Goal: Task Accomplishment & Management: Complete application form

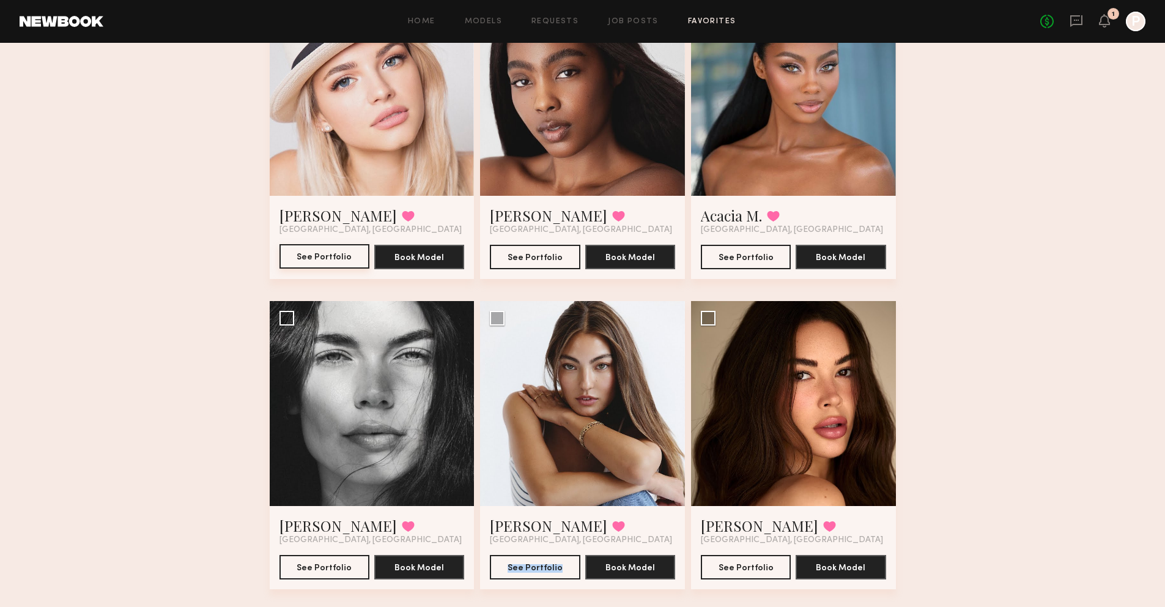
scroll to position [481, 0]
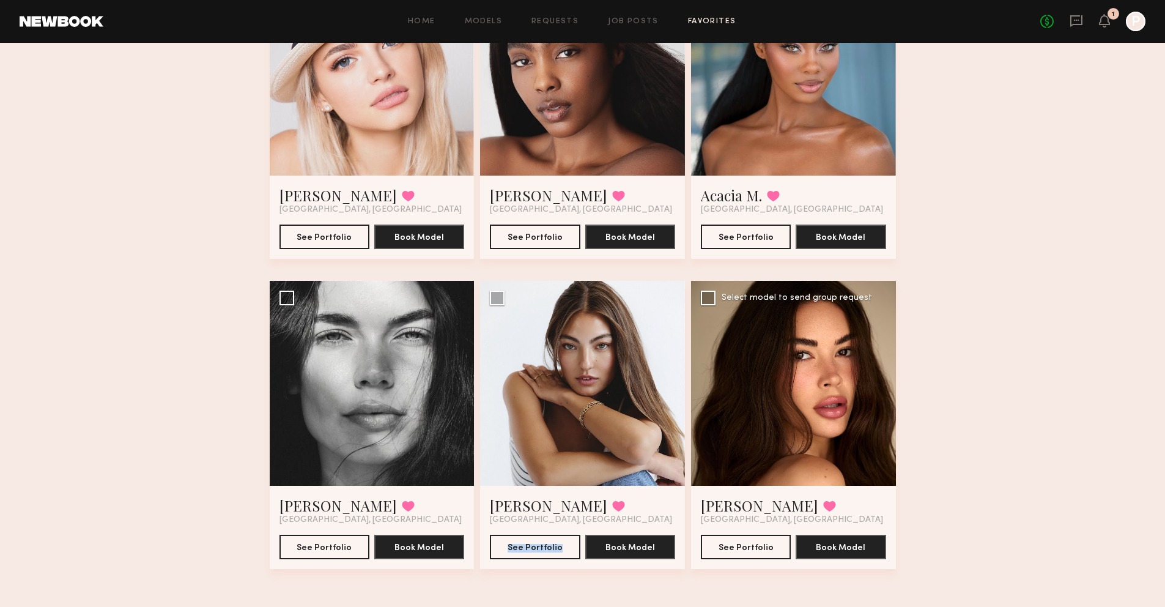
click at [775, 393] on div at bounding box center [793, 383] width 205 height 205
click at [772, 374] on div at bounding box center [793, 383] width 205 height 205
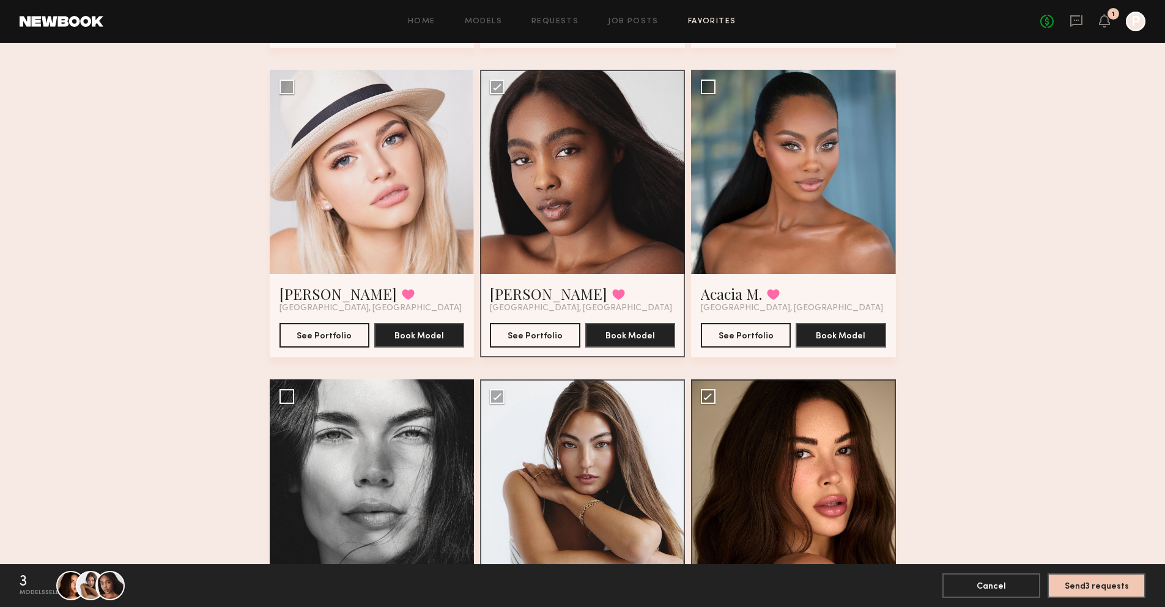
scroll to position [528, 0]
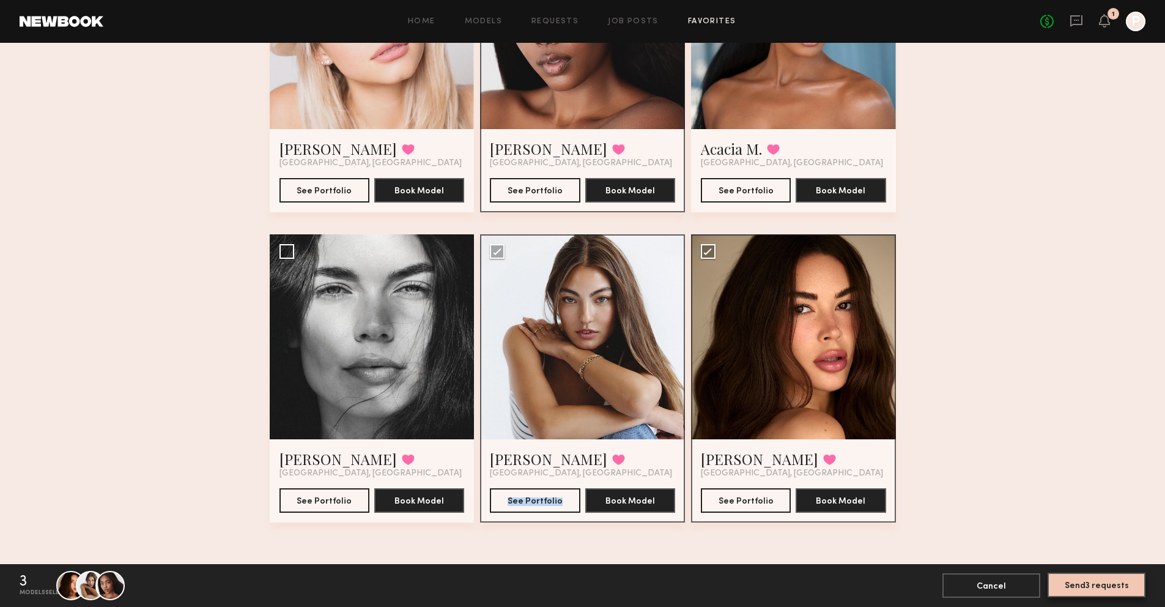
click at [1079, 593] on button "Send 3 requests" at bounding box center [1097, 584] width 98 height 24
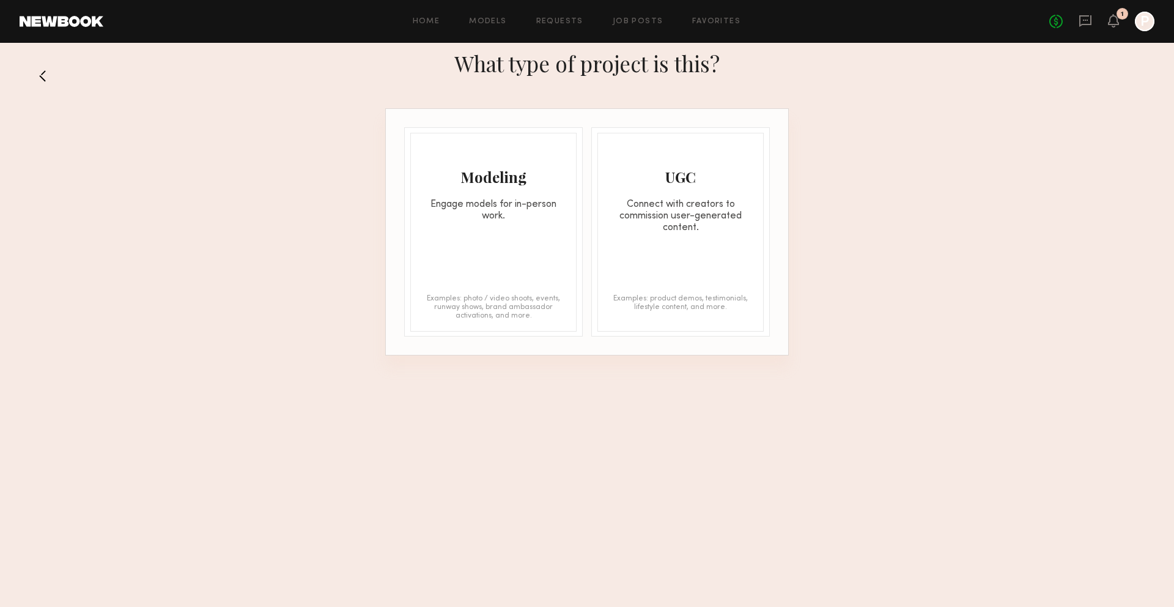
click at [435, 180] on div "Modeling" at bounding box center [493, 177] width 165 height 20
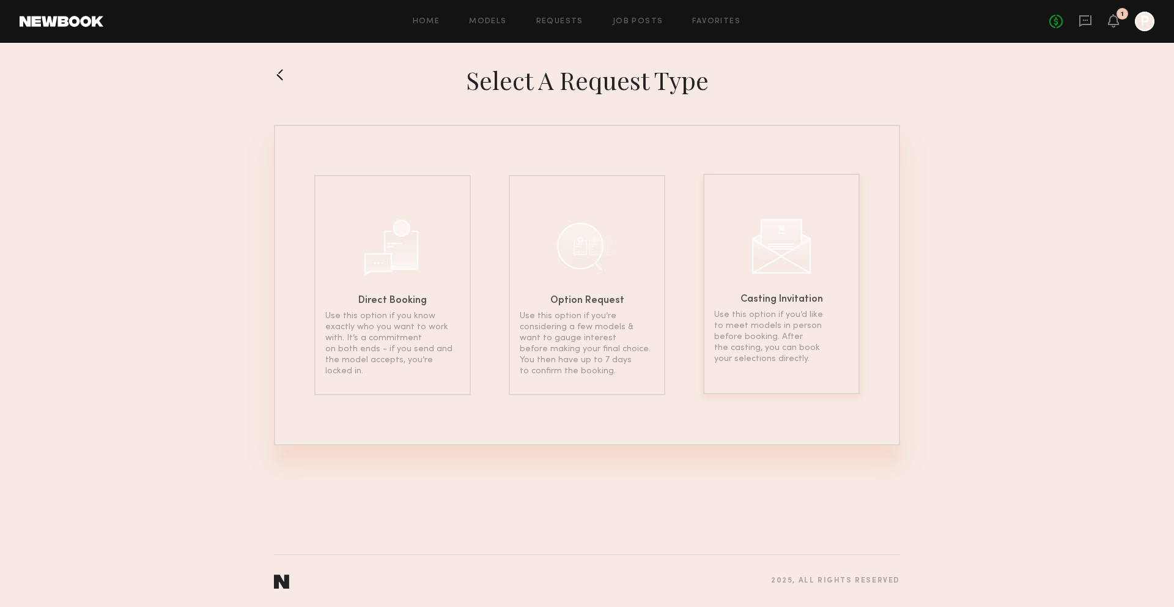
click at [842, 273] on div "Casting Invitation Use this option if you’d like to meet models in person befor…" at bounding box center [781, 284] width 157 height 220
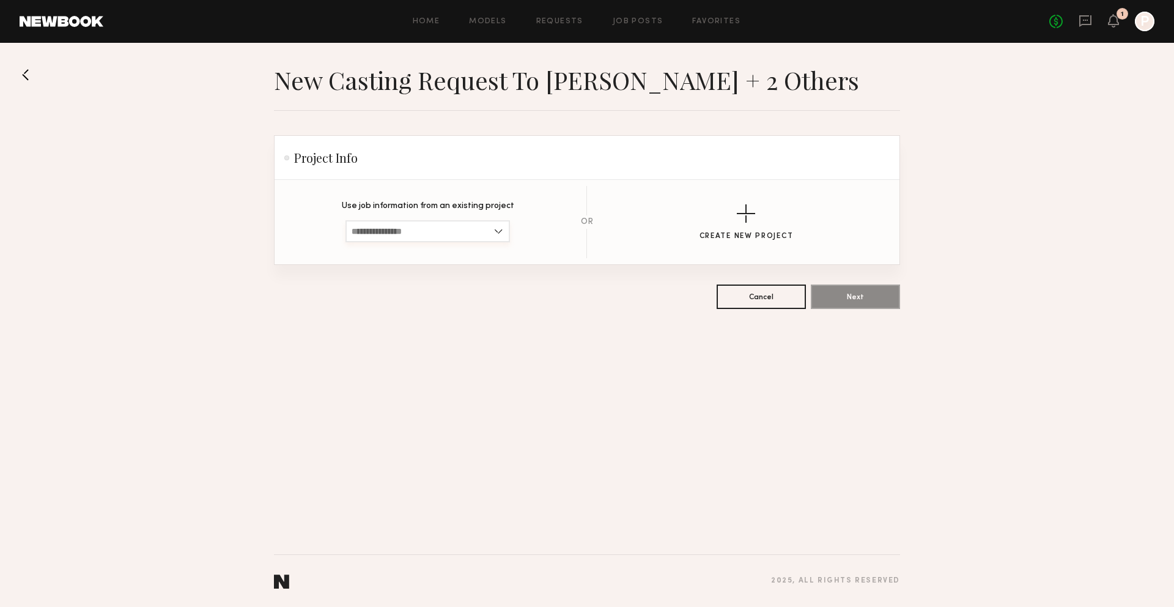
click at [487, 229] on input at bounding box center [428, 231] width 164 height 22
click at [752, 220] on div "button" at bounding box center [746, 213] width 18 height 18
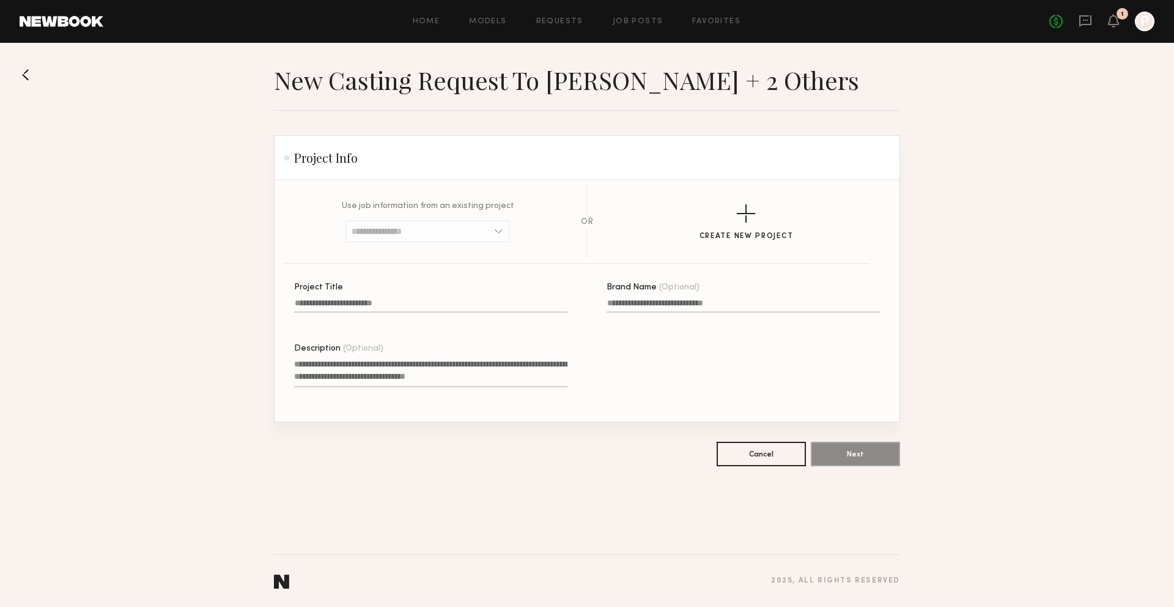
click at [432, 303] on input "Project Title" at bounding box center [430, 305] width 273 height 14
type input "**********"
click at [642, 303] on input "Brand Name (Optional)" at bounding box center [743, 305] width 273 height 14
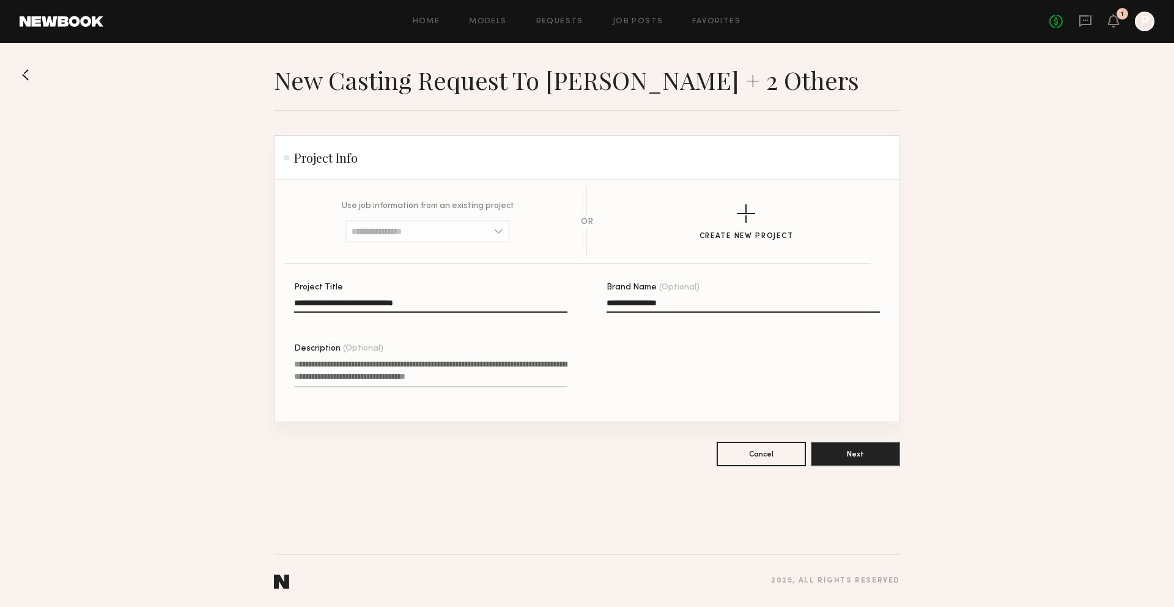
type input "**********"
click at [480, 360] on textarea "Description (Optional)" at bounding box center [430, 372] width 273 height 29
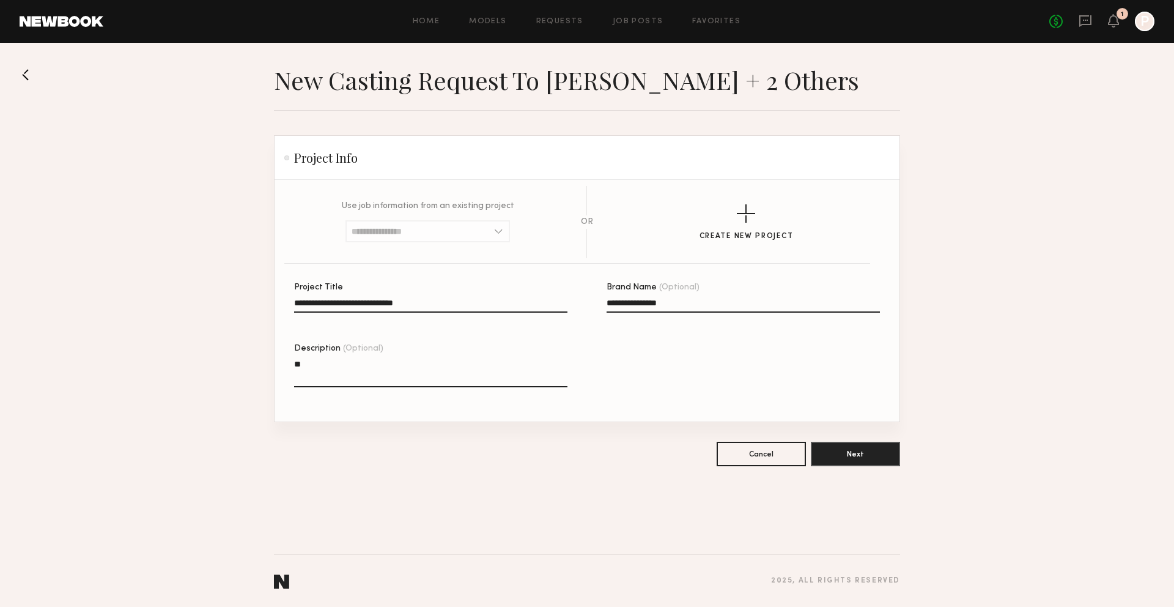
type textarea "*"
type textarea "**********"
click at [886, 453] on button "Next" at bounding box center [855, 453] width 89 height 24
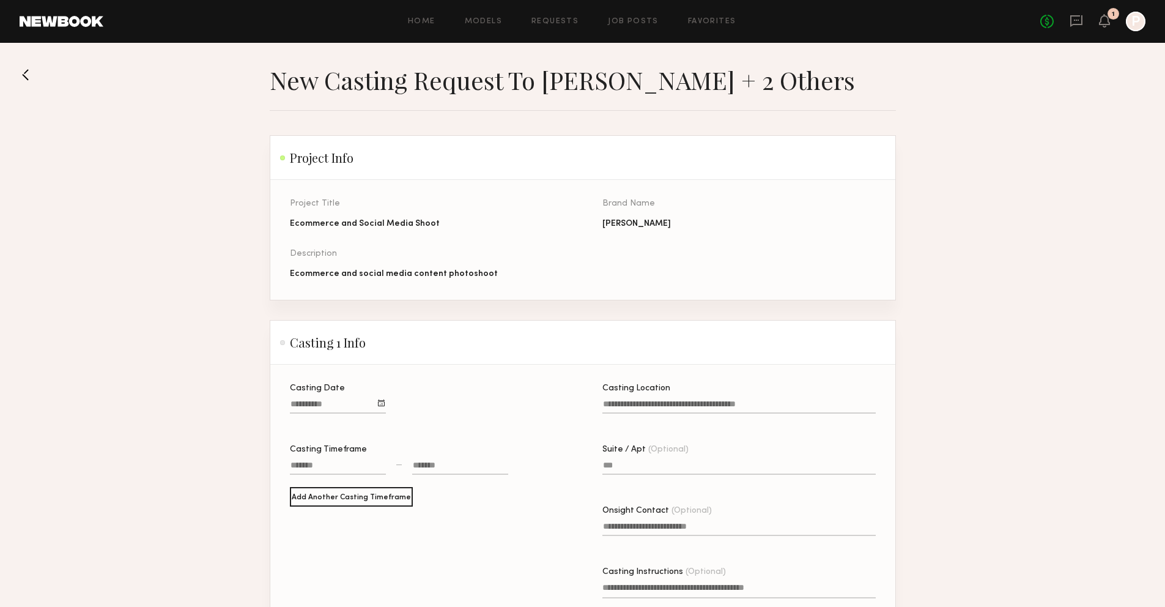
click at [1111, 21] on div "No fees up to $5,000 1 P" at bounding box center [1092, 22] width 105 height 20
click at [1107, 24] on icon at bounding box center [1105, 20] width 10 height 9
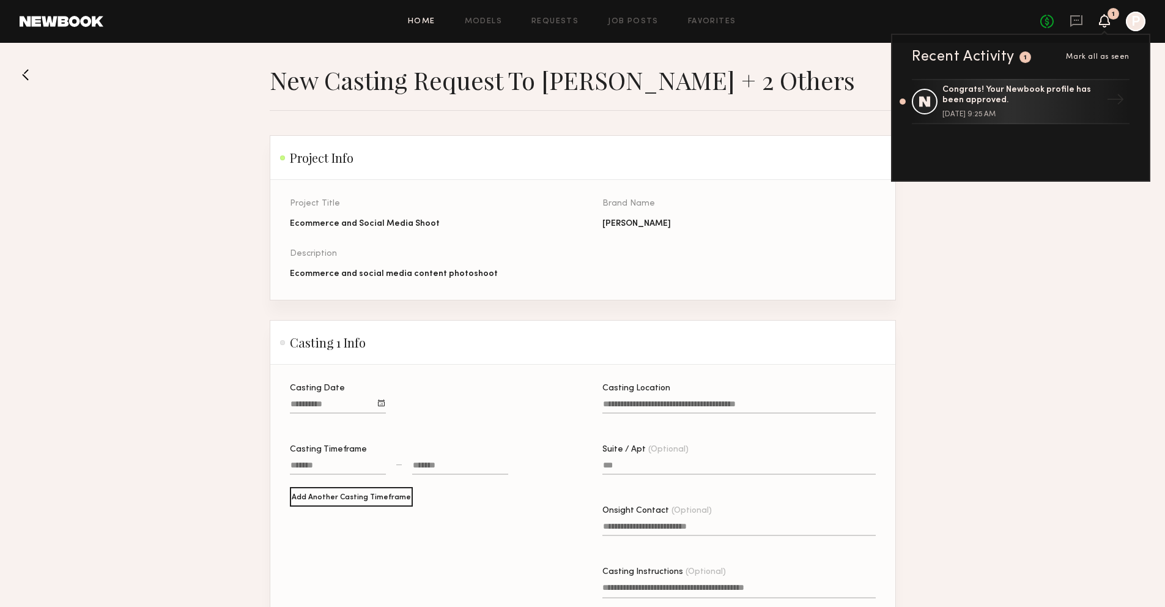
click at [421, 21] on link "Home" at bounding box center [422, 22] width 28 height 8
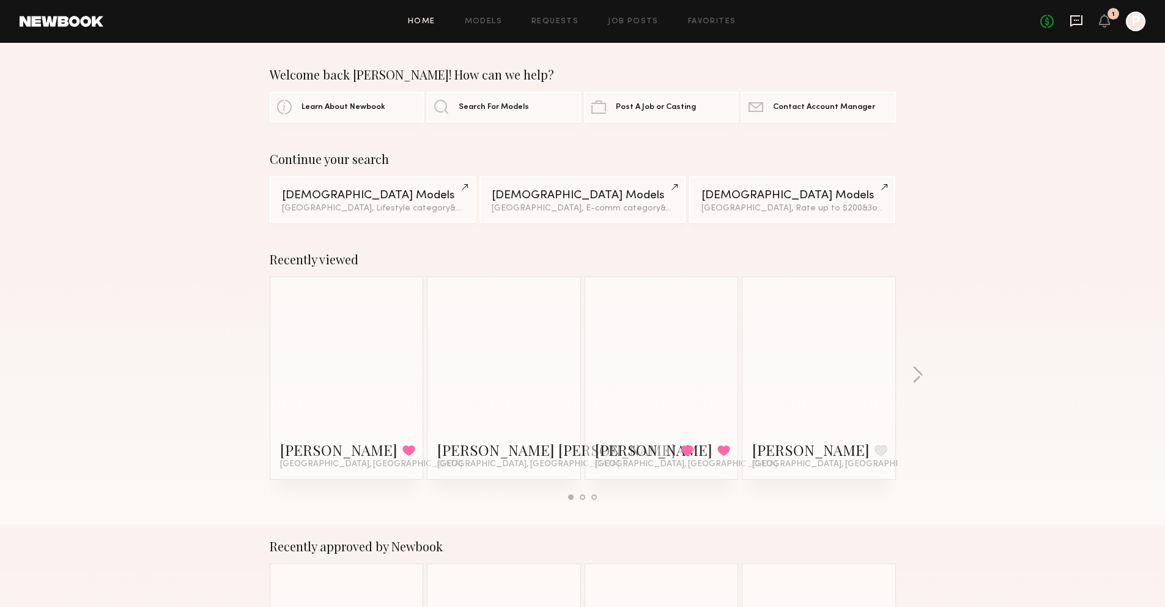
click at [1070, 20] on icon at bounding box center [1076, 21] width 12 height 12
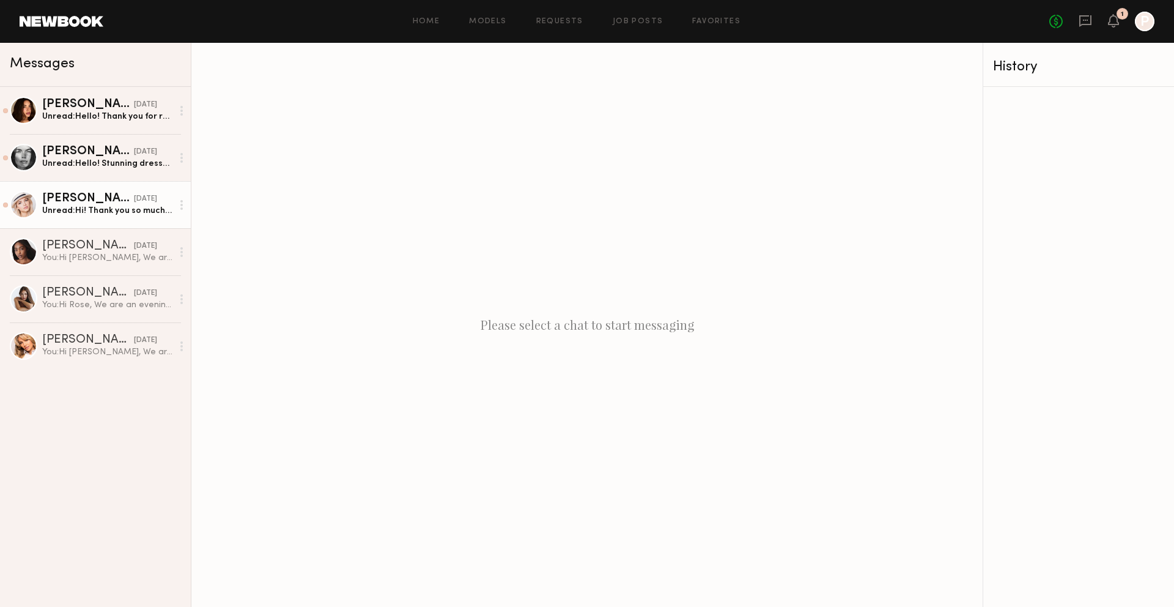
click at [104, 196] on div "Max R." at bounding box center [88, 199] width 92 height 12
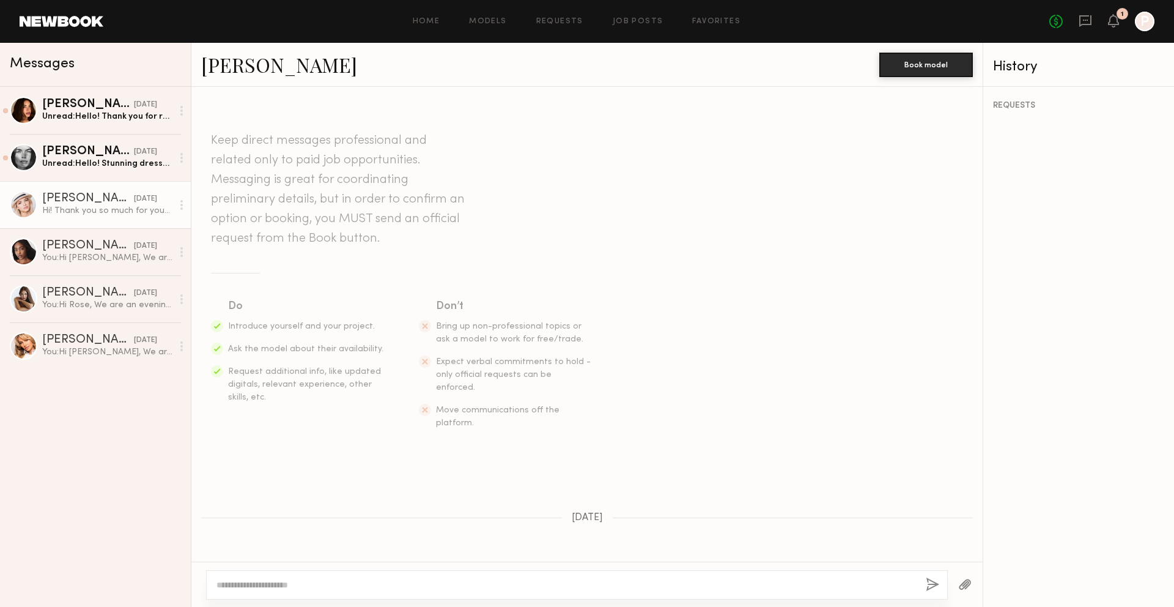
scroll to position [311, 0]
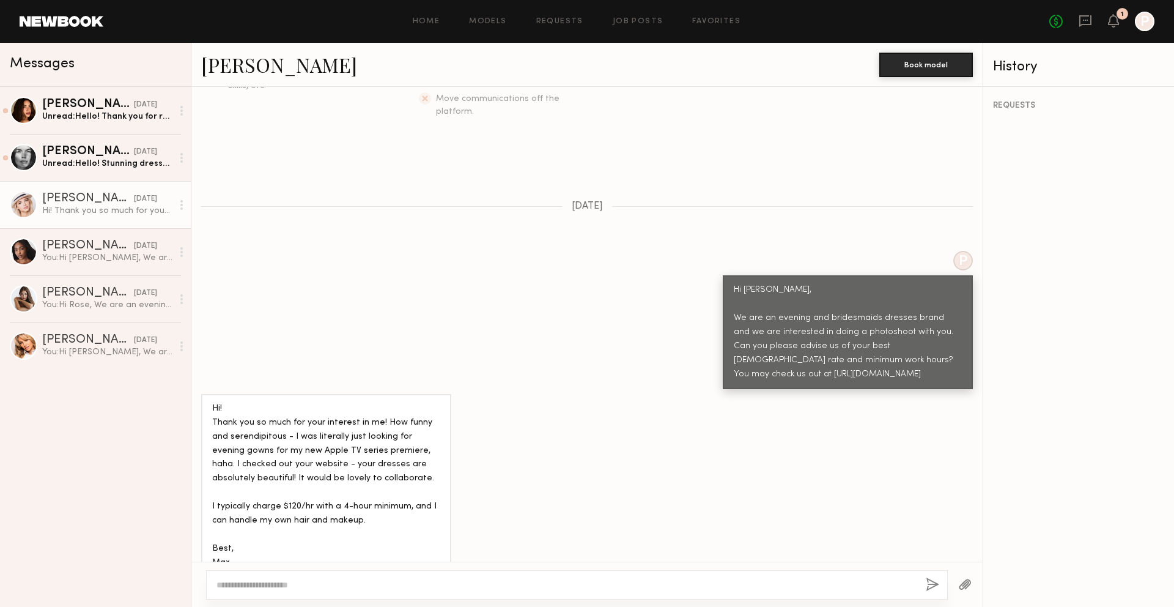
click at [49, 196] on div "Max R." at bounding box center [88, 199] width 92 height 12
click at [21, 200] on div at bounding box center [24, 205] width 28 height 28
click at [295, 592] on div at bounding box center [577, 584] width 742 height 29
drag, startPoint x: 295, startPoint y: 584, endPoint x: 286, endPoint y: 583, distance: 9.9
click at [292, 585] on textarea at bounding box center [566, 584] width 700 height 12
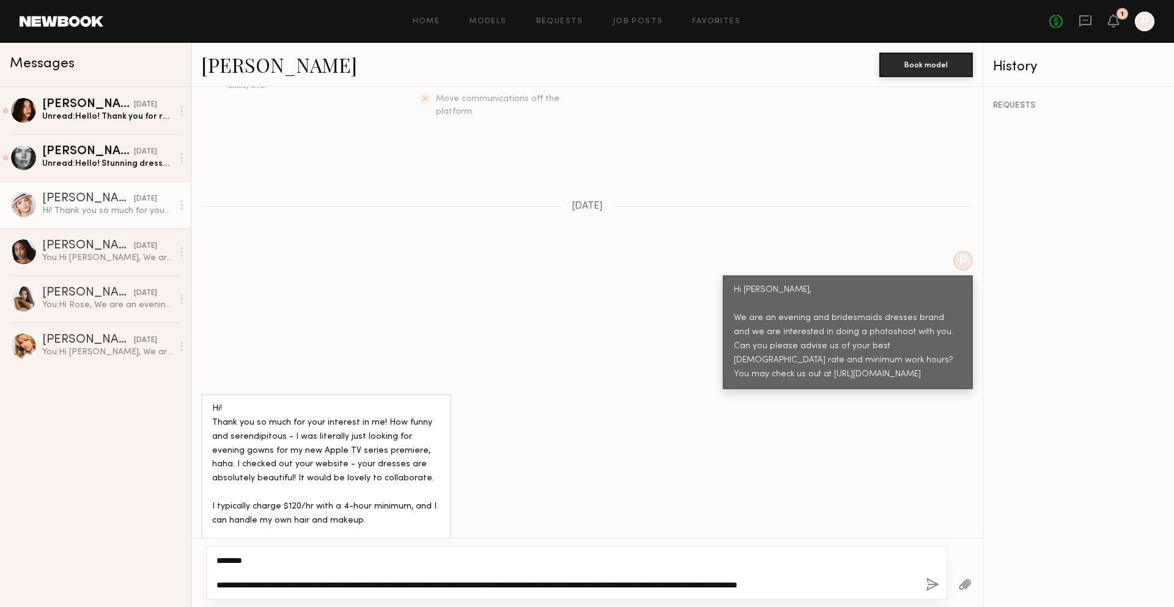
click at [731, 582] on textarea "**********" at bounding box center [566, 572] width 700 height 37
click at [913, 586] on textarea "**********" at bounding box center [566, 572] width 700 height 37
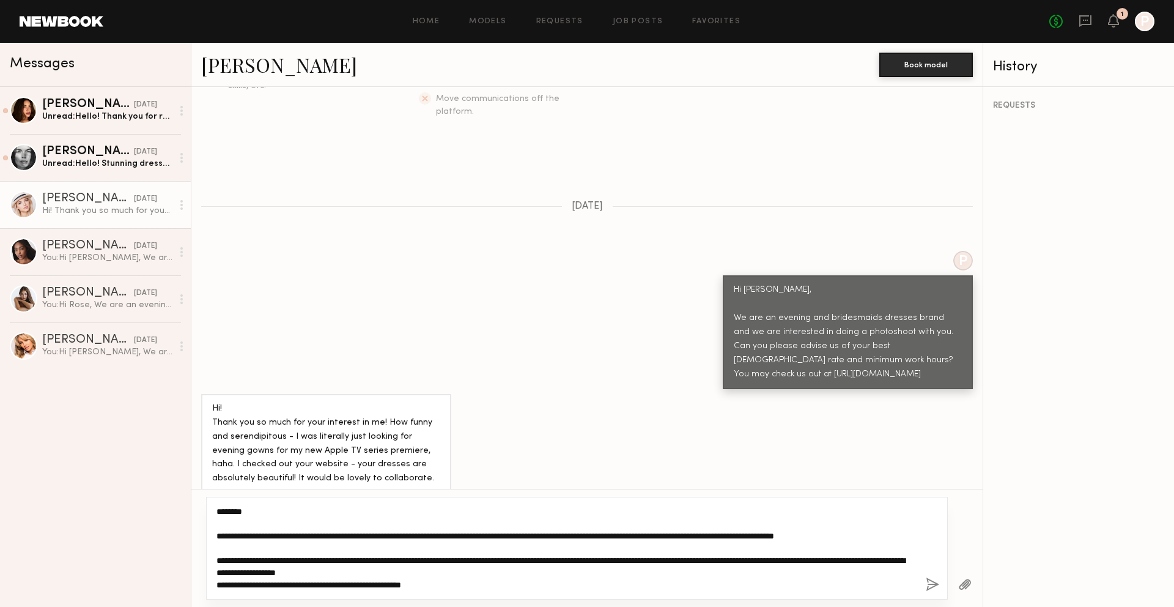
type textarea "**********"
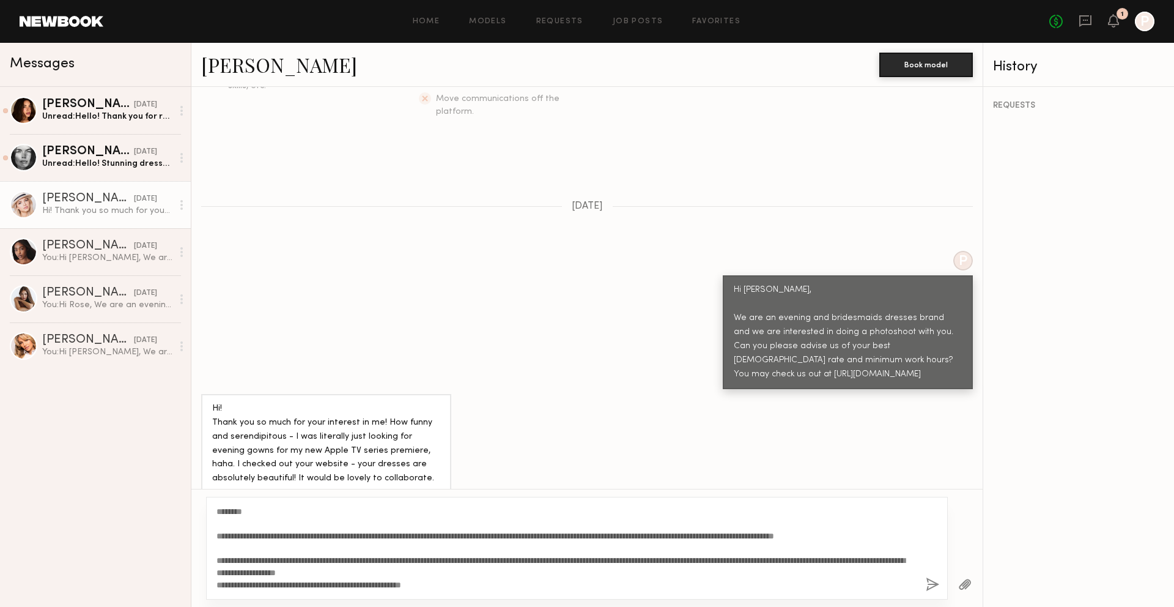
click at [934, 583] on button "button" at bounding box center [932, 584] width 13 height 15
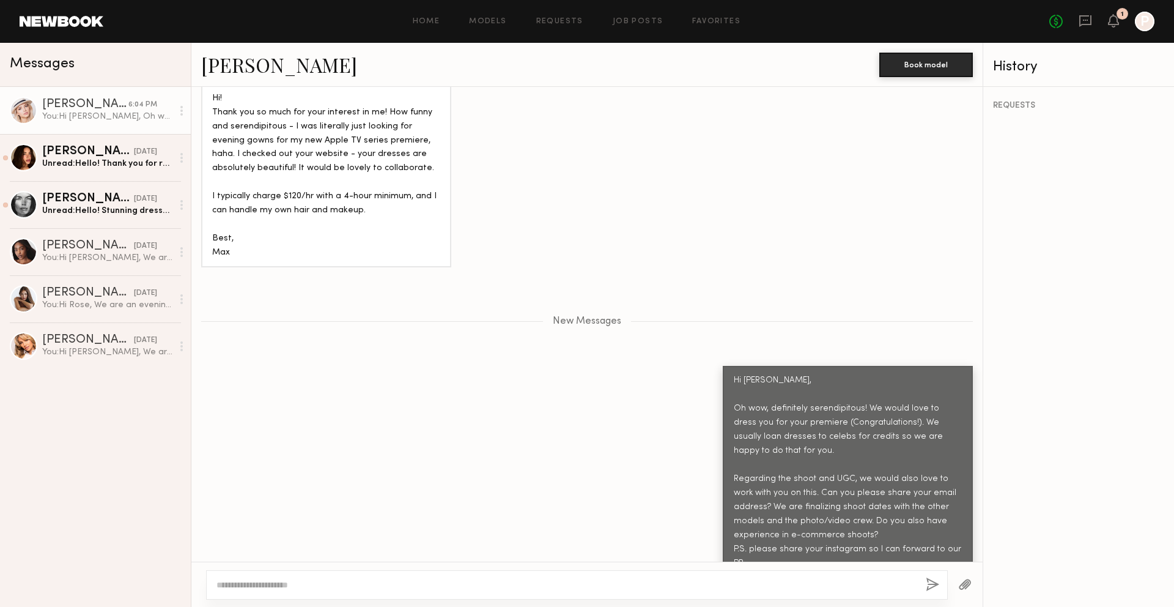
scroll to position [722, 0]
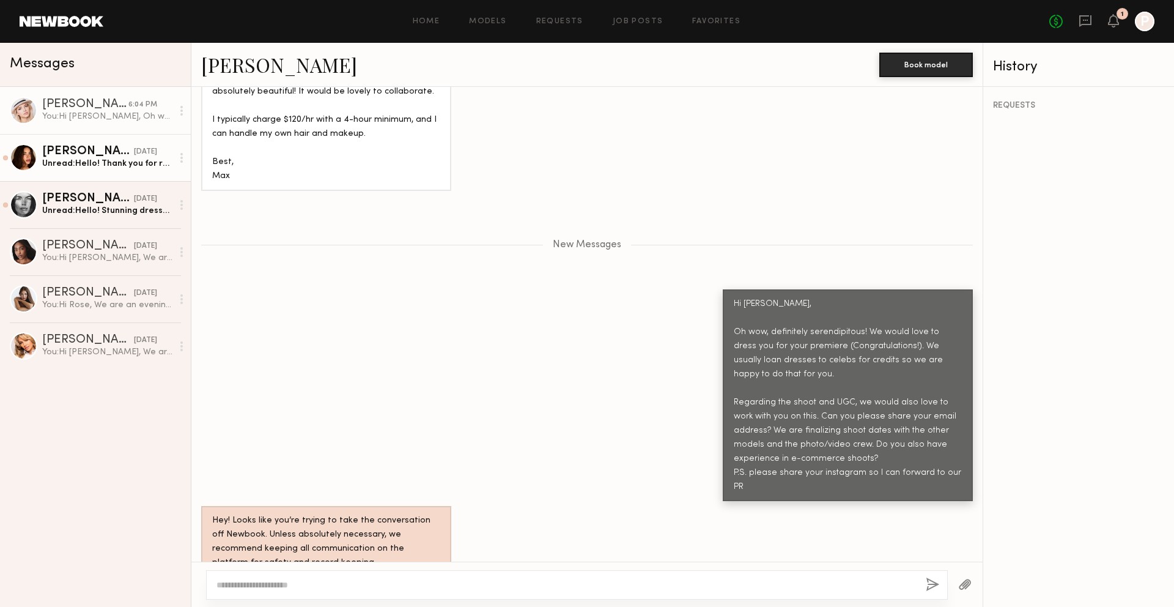
click at [119, 158] on div "Unread: Hello! Thank you for reaching out :) my rate for a story post is $300, …" at bounding box center [107, 164] width 130 height 12
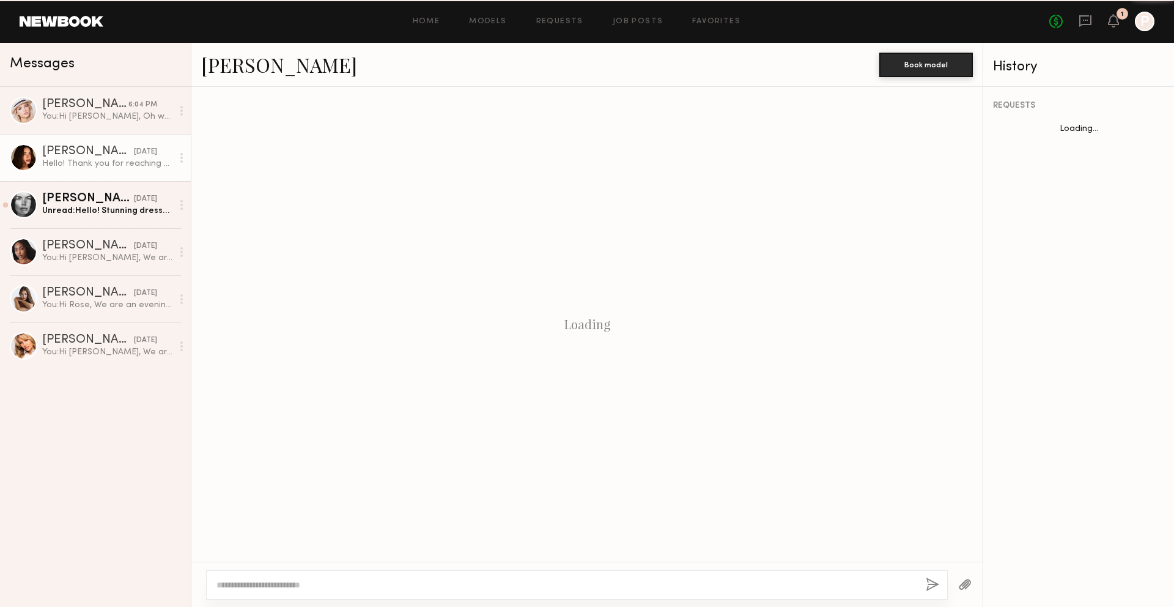
scroll to position [241, 0]
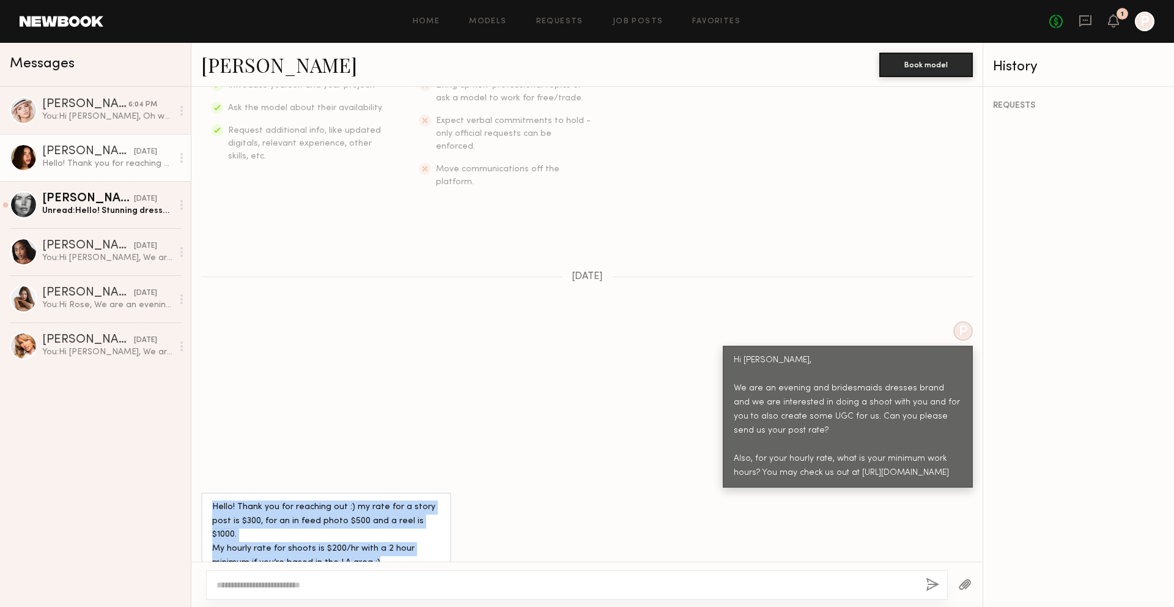
drag, startPoint x: 388, startPoint y: 541, endPoint x: 203, endPoint y: 495, distance: 191.0
click at [203, 495] on div "Hello! Thank you for reaching out :) my rate for a story post is $300, for an i…" at bounding box center [326, 535] width 250 height 86
copy div "Hello! Thank you for reaching out :) my rate for a story post is $300, for an i…"
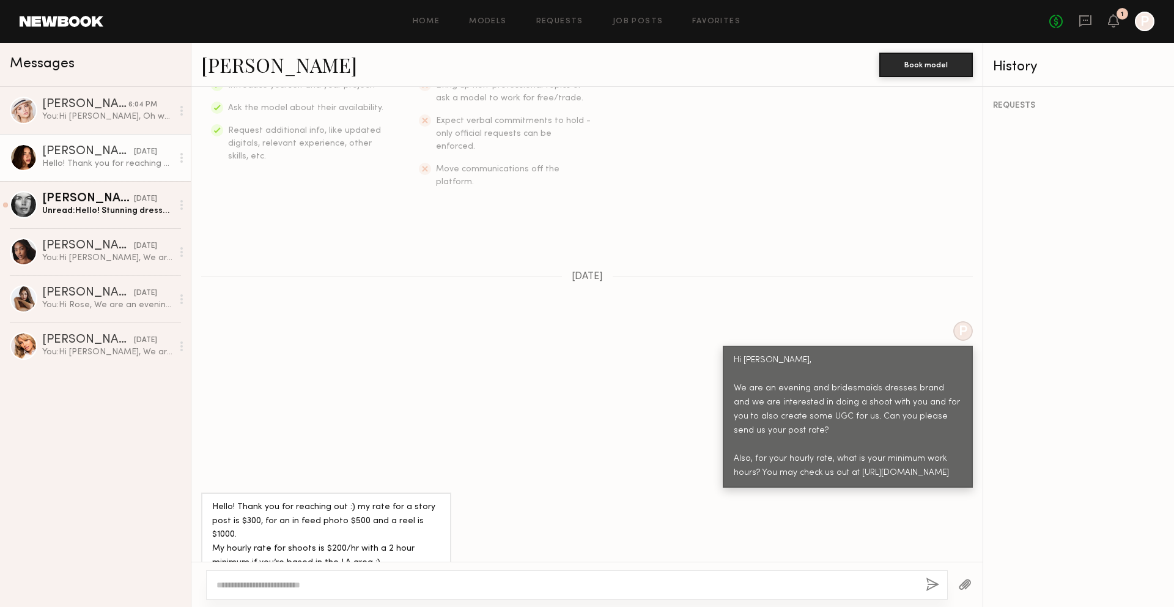
click at [262, 572] on div at bounding box center [577, 584] width 742 height 29
click at [528, 579] on textarea at bounding box center [566, 584] width 700 height 12
type textarea "**********"
click at [933, 590] on button "button" at bounding box center [932, 584] width 13 height 15
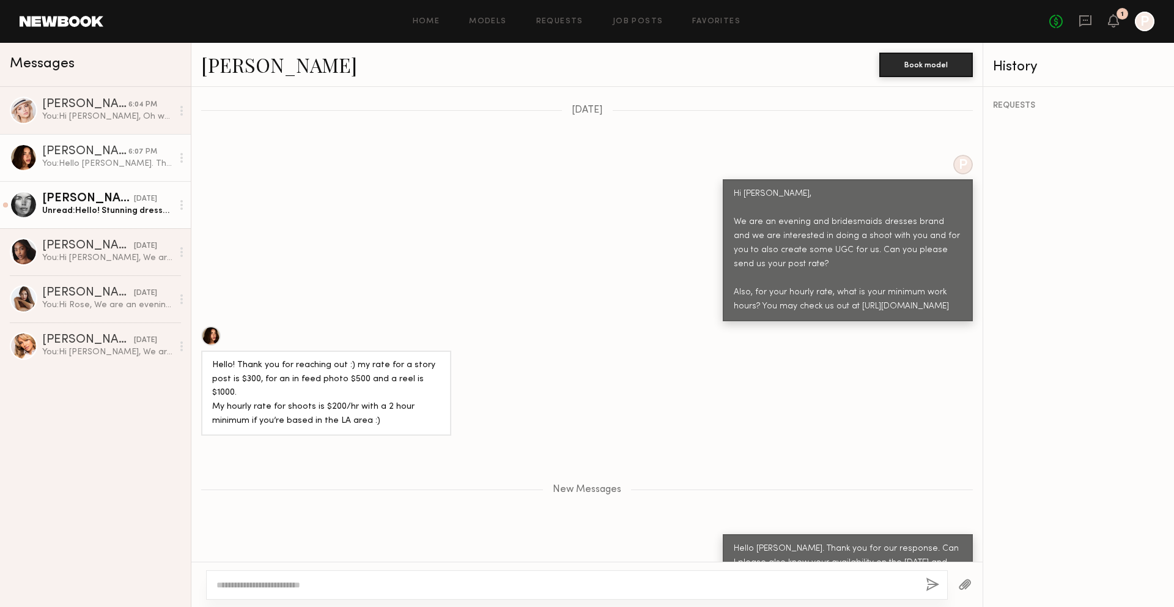
click at [142, 207] on div "Unread: Hello! Stunning dresses!! My hourly rate is $150 with 4 hours minimum w…" at bounding box center [107, 211] width 130 height 12
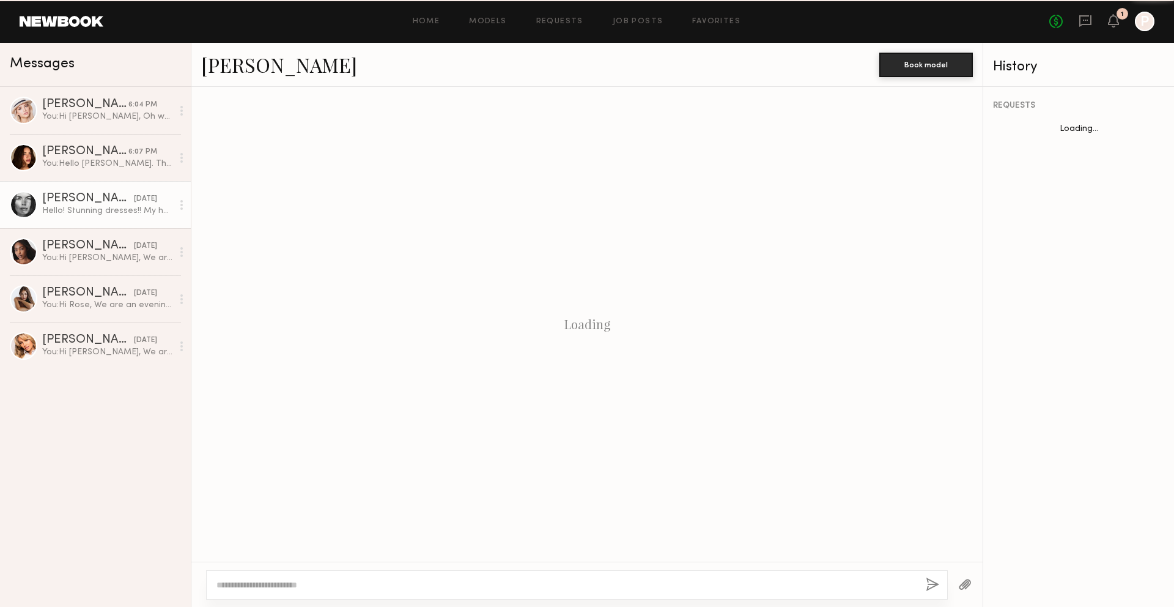
scroll to position [157, 0]
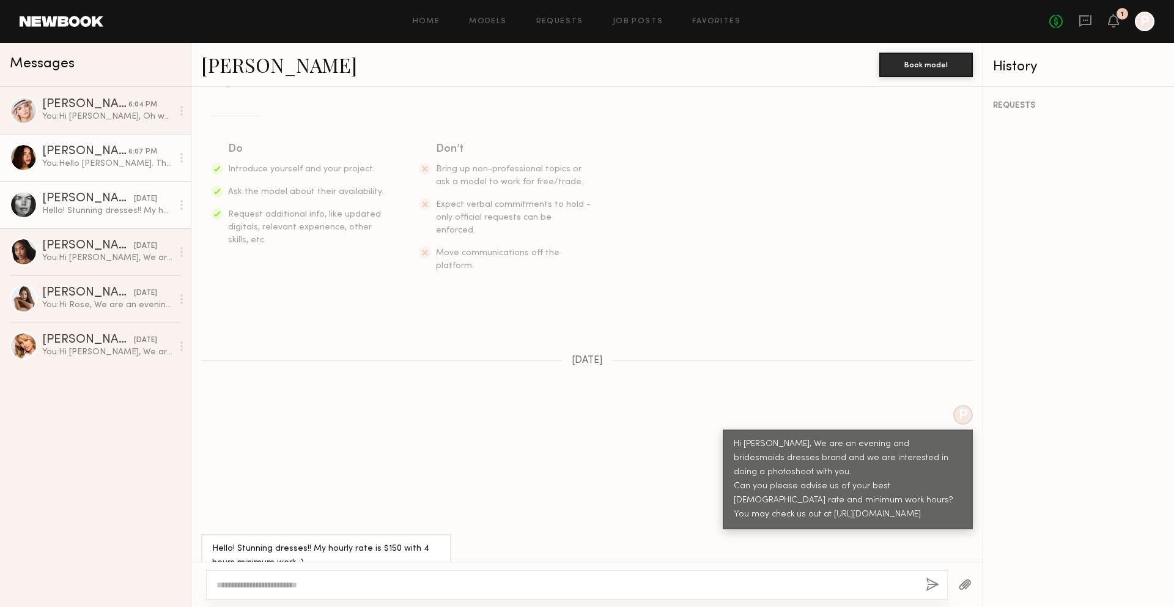
click at [119, 163] on div "You: Hello Jessica. Thank you for our response. Can I please also know your ava…" at bounding box center [107, 164] width 130 height 12
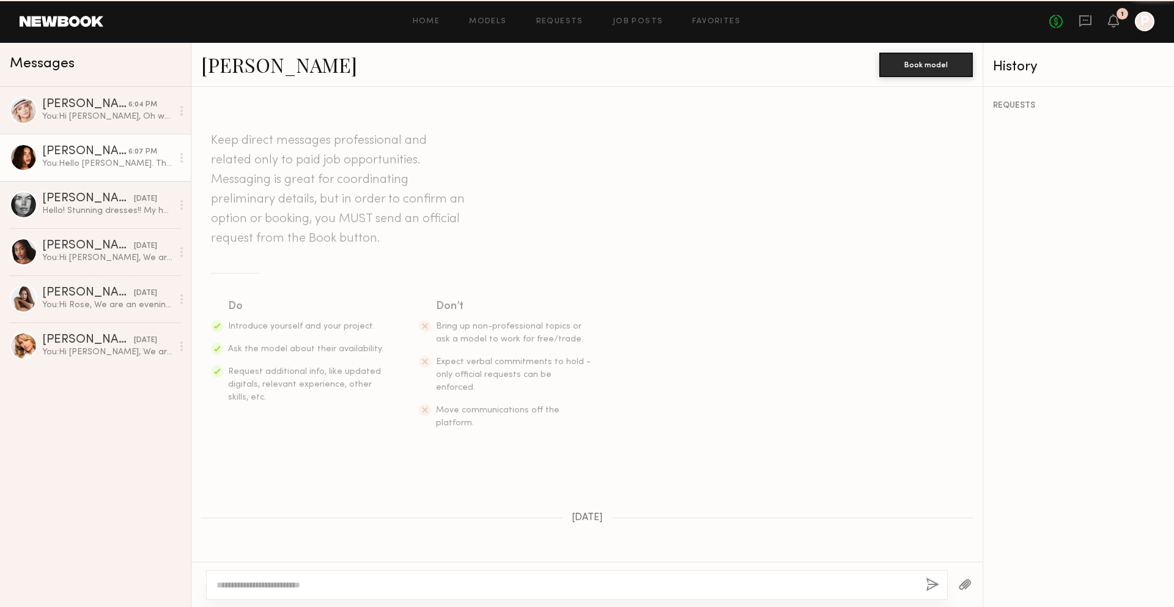
scroll to position [314, 0]
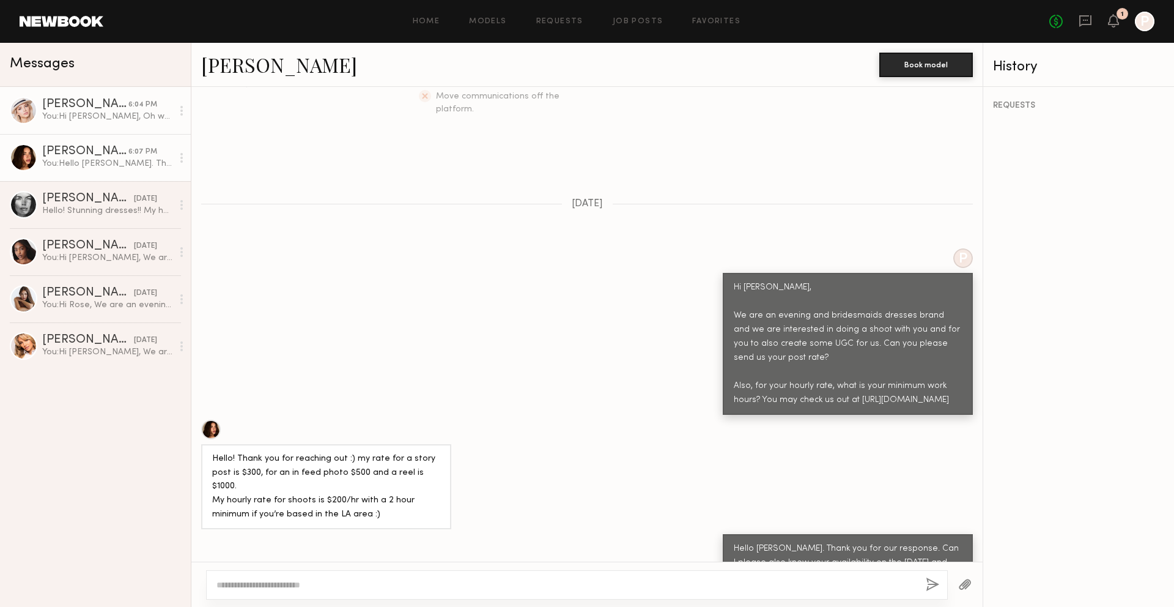
click at [78, 105] on div "Max R." at bounding box center [85, 104] width 86 height 12
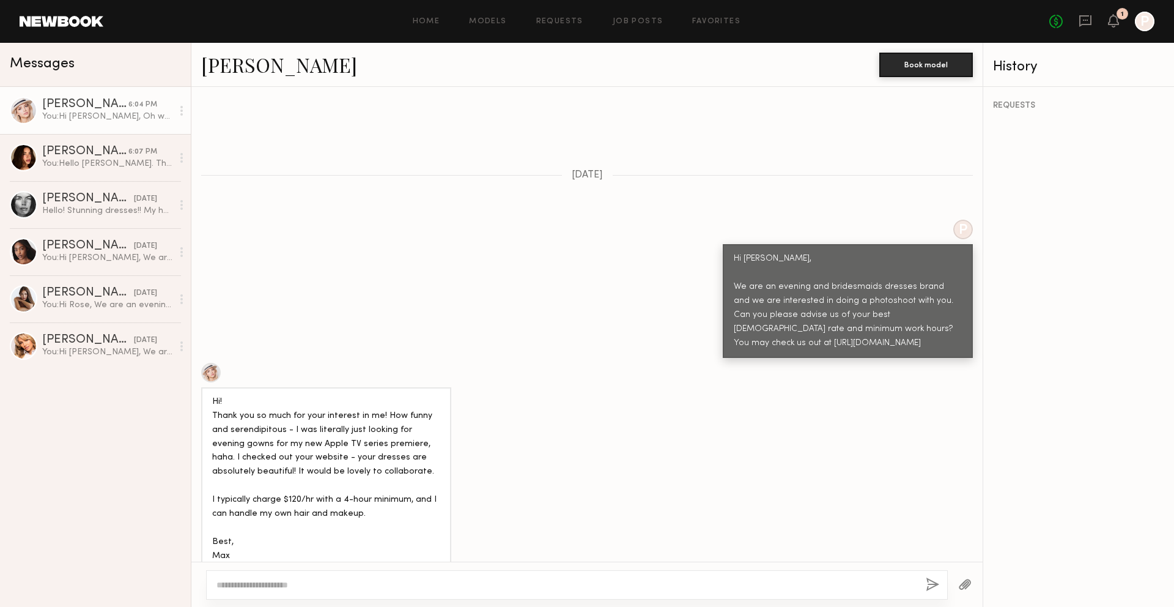
scroll to position [563, 0]
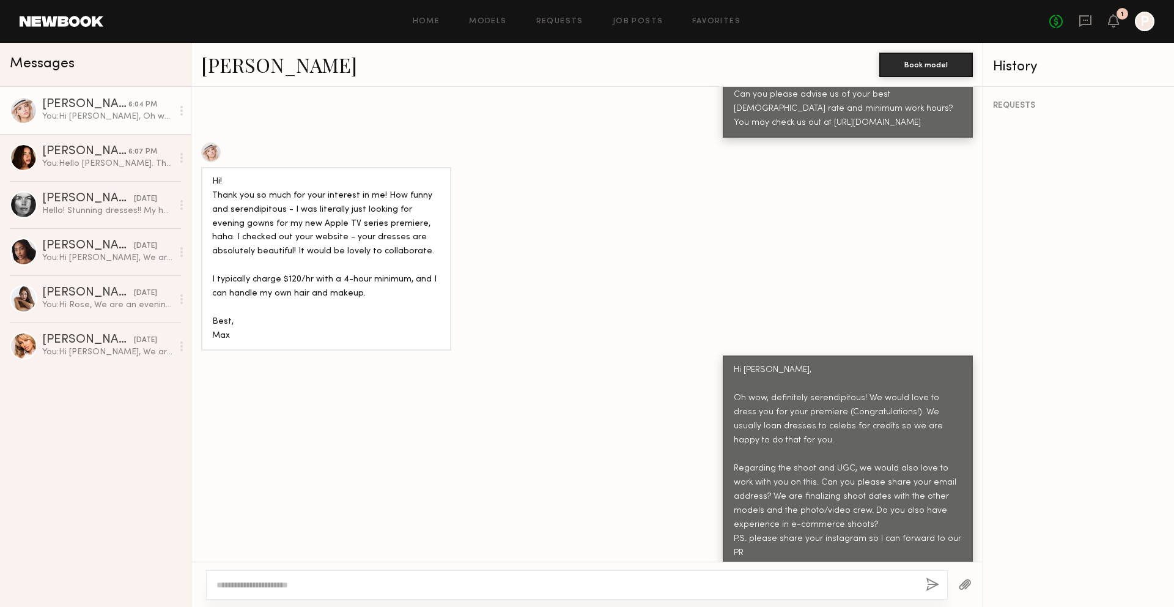
click at [228, 70] on link "Max R." at bounding box center [279, 64] width 156 height 26
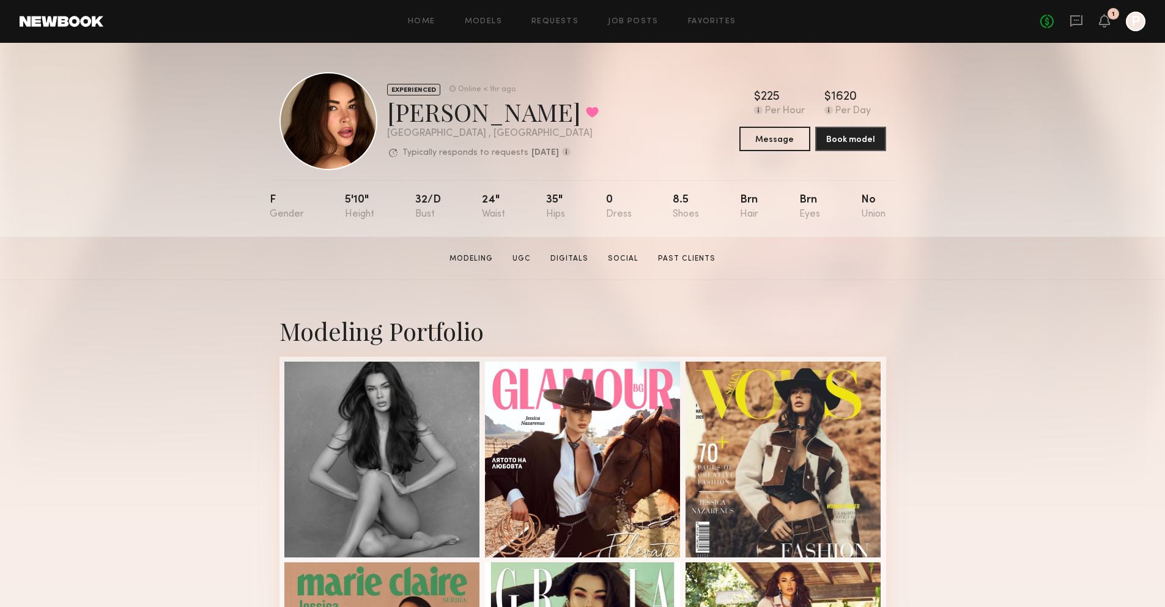
click at [175, 298] on div "Modeling Portfolio View More" at bounding box center [582, 555] width 1165 height 551
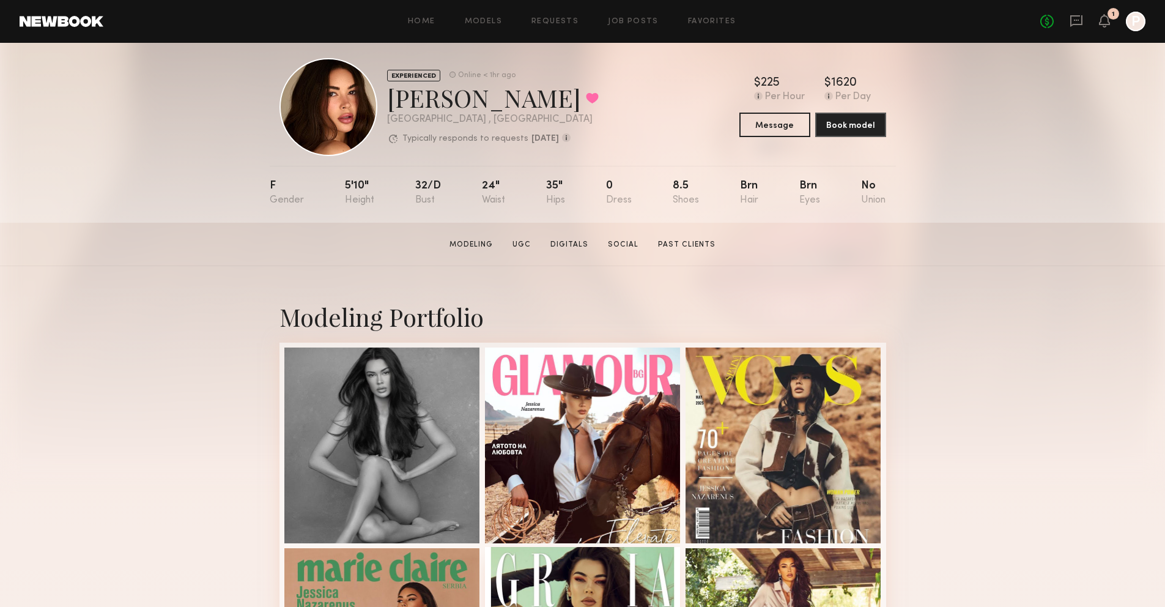
scroll to position [17, 0]
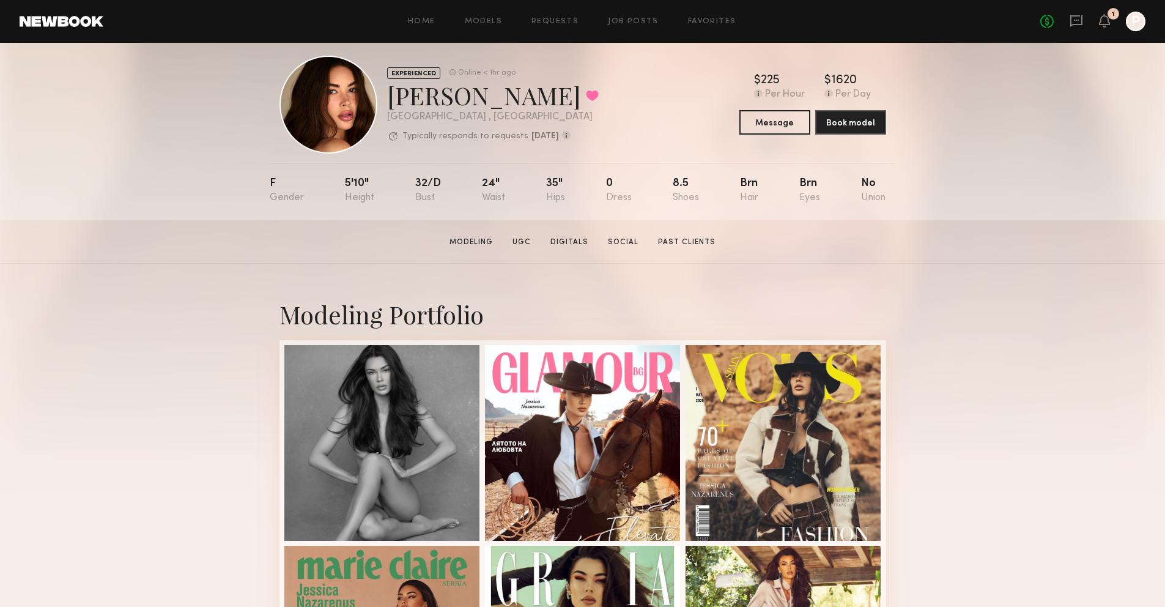
click at [134, 289] on div "Modeling Portfolio View More" at bounding box center [582, 539] width 1165 height 551
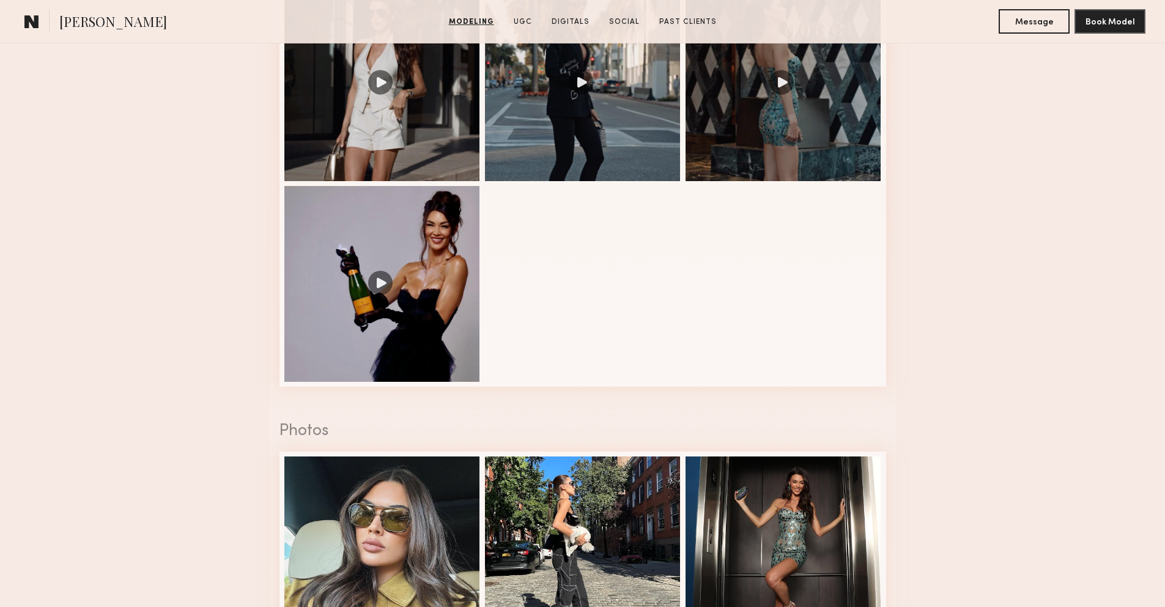
scroll to position [1401, 0]
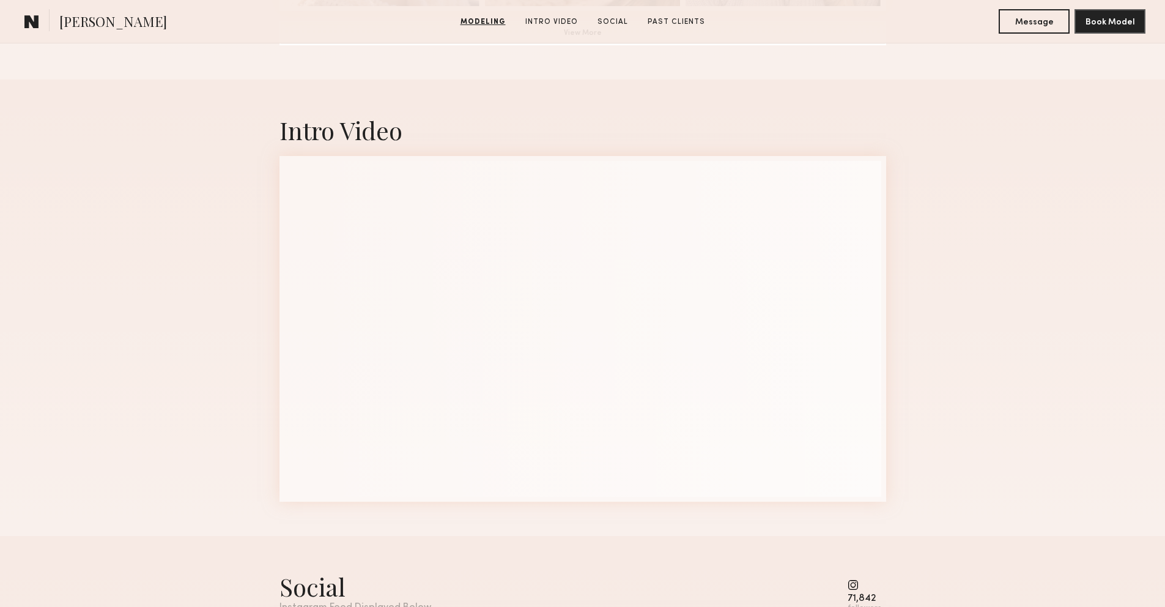
scroll to position [1156, 0]
click at [972, 232] on div "Intro Video" at bounding box center [582, 304] width 1165 height 456
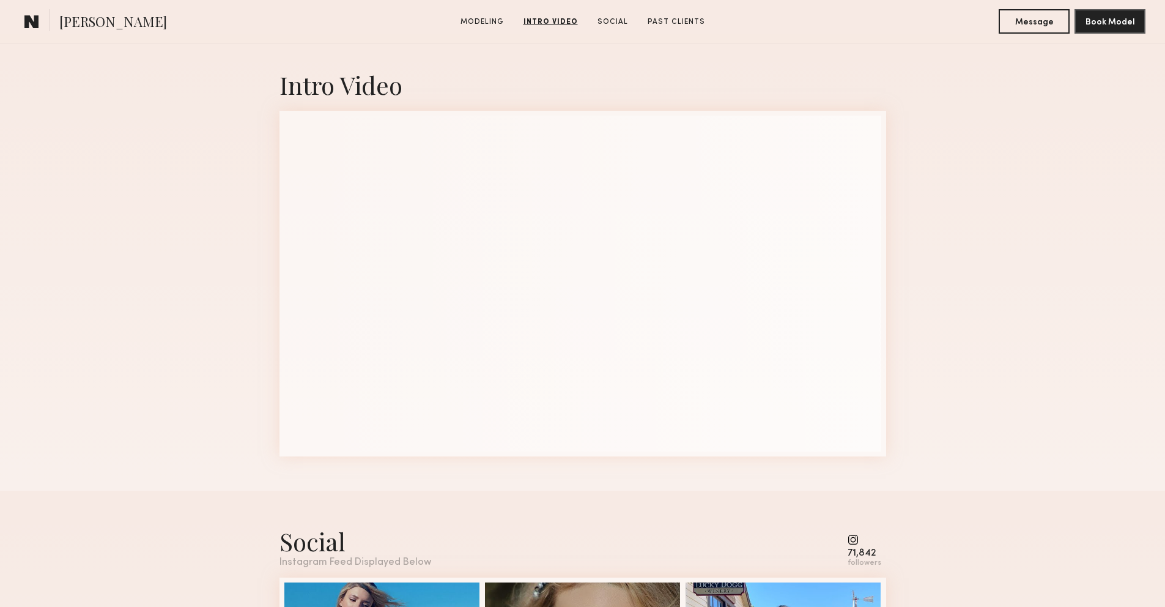
scroll to position [1446, 0]
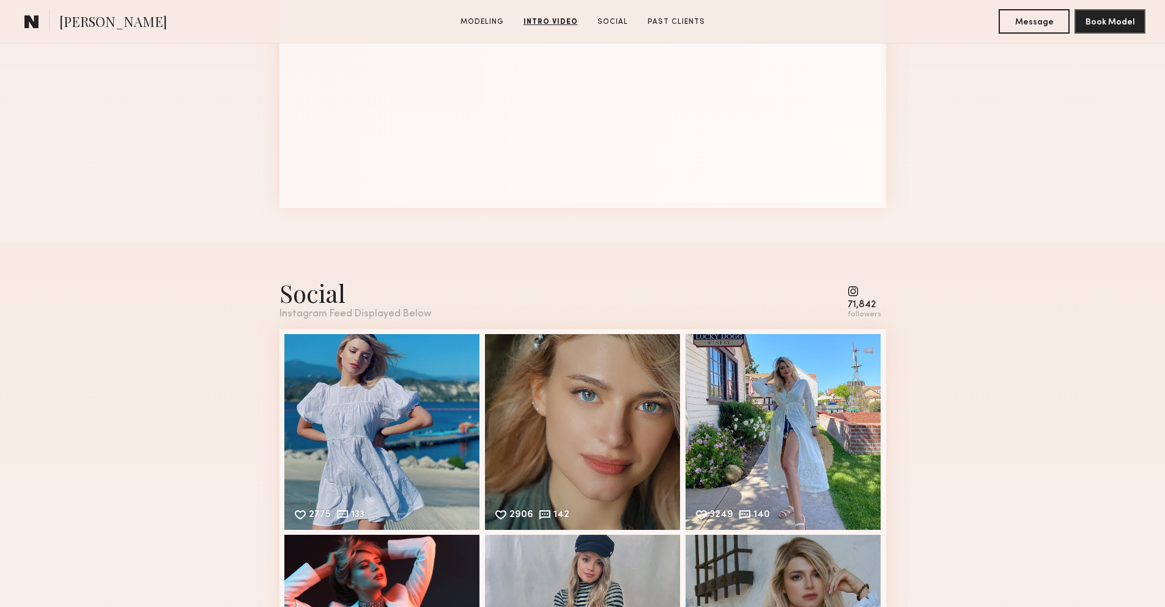
click at [855, 295] on common-icon at bounding box center [865, 291] width 34 height 11
click at [863, 310] on div "followers" at bounding box center [865, 314] width 34 height 9
